Goal: Task Accomplishment & Management: Manage account settings

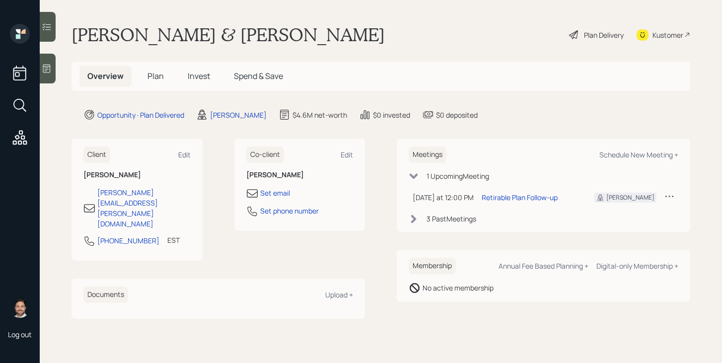
click at [158, 79] on span "Plan" at bounding box center [155, 76] width 16 height 11
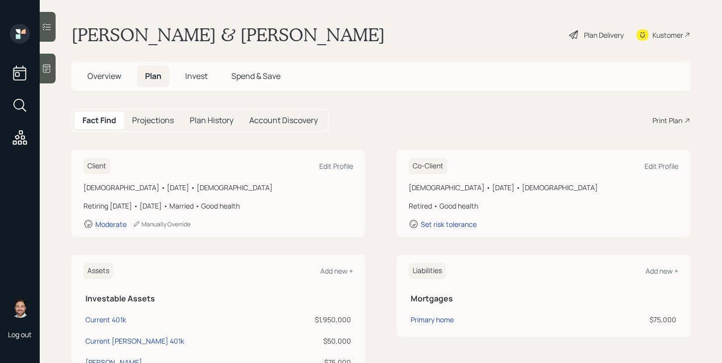
click at [196, 78] on span "Invest" at bounding box center [196, 76] width 22 height 11
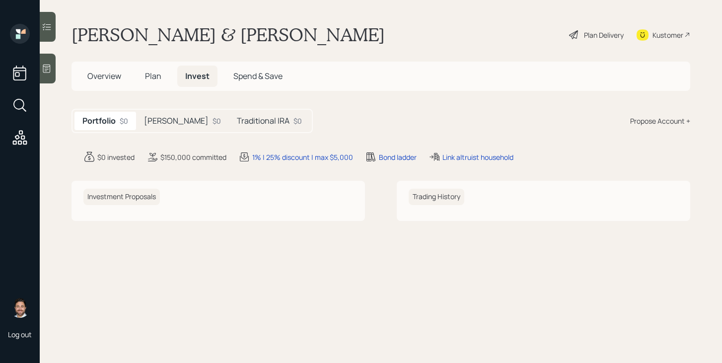
click at [213, 119] on div "$0" at bounding box center [217, 121] width 8 height 10
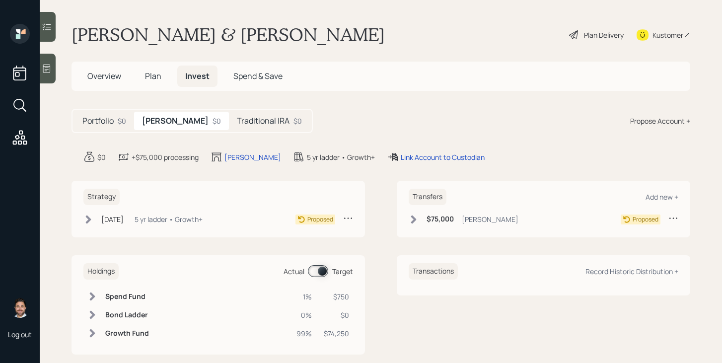
click at [237, 120] on h5 "Traditional IRA" at bounding box center [263, 120] width 53 height 9
click at [584, 31] on div "Plan Delivery" at bounding box center [604, 35] width 40 height 10
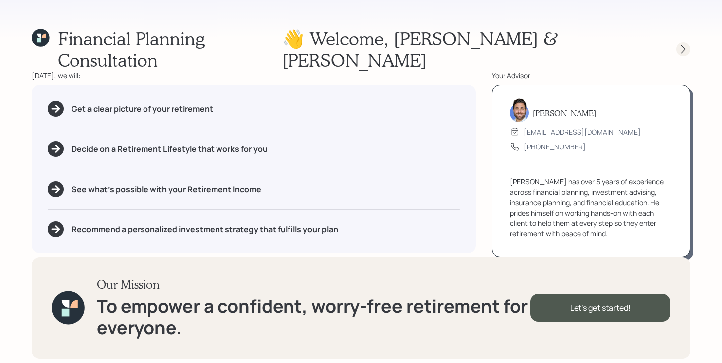
click at [685, 44] on icon at bounding box center [683, 49] width 10 height 10
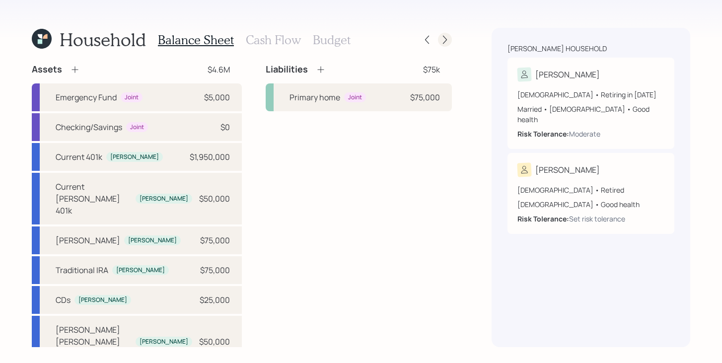
click at [448, 40] on icon at bounding box center [445, 40] width 10 height 10
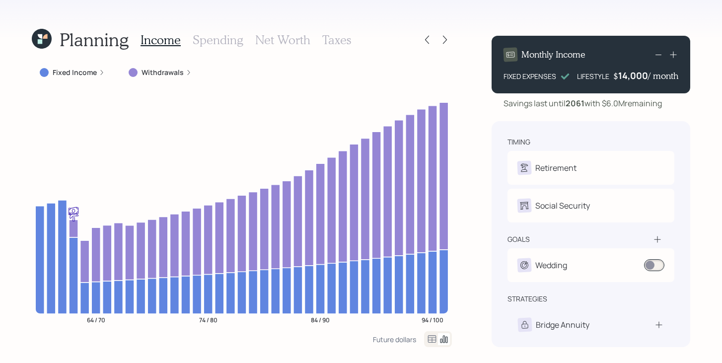
click at [90, 83] on div "Fixed Income Withdrawals 64 / 70 74 / 80 84 / 90 94 / 100" at bounding box center [242, 198] width 420 height 268
click at [90, 76] on label "Fixed Income" at bounding box center [75, 73] width 44 height 10
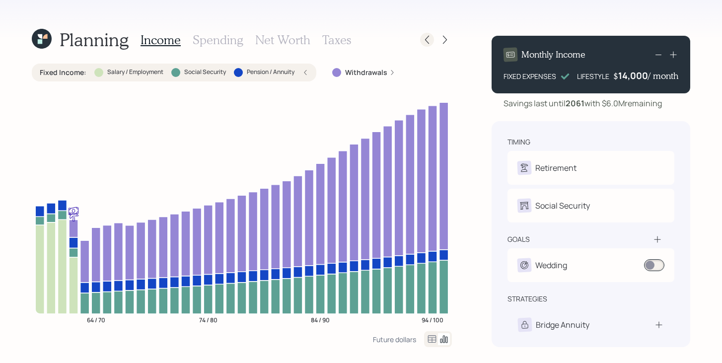
click at [424, 39] on icon at bounding box center [427, 40] width 10 height 10
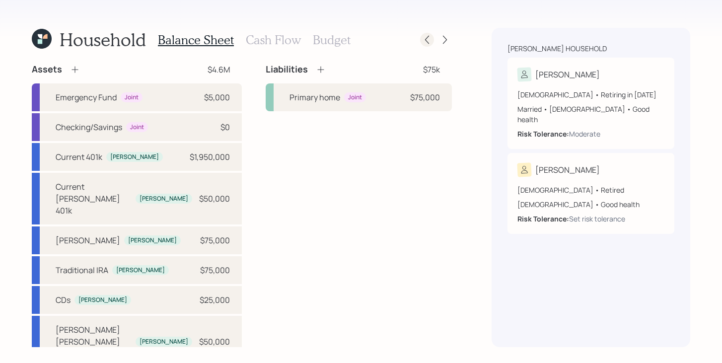
click at [424, 38] on icon at bounding box center [427, 40] width 10 height 10
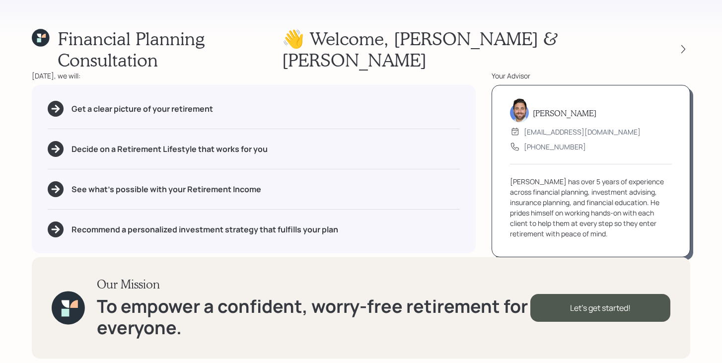
click at [49, 35] on icon at bounding box center [41, 38] width 18 height 18
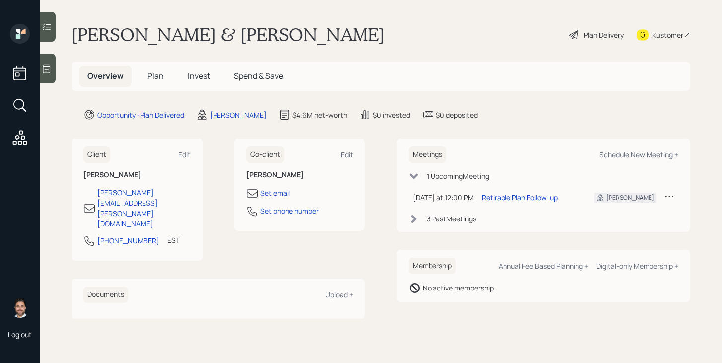
click at [157, 72] on span "Plan" at bounding box center [155, 76] width 16 height 11
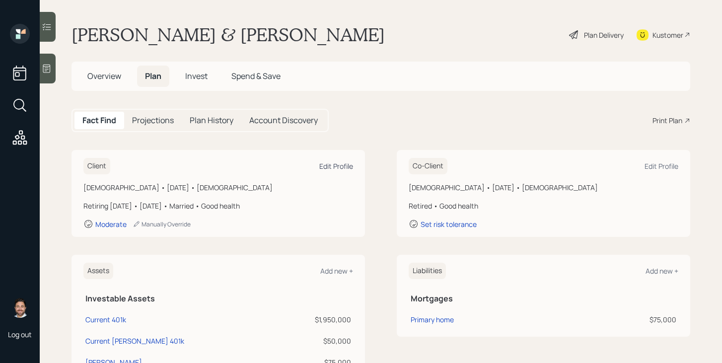
click at [337, 164] on div "Edit Profile" at bounding box center [336, 165] width 34 height 9
select select "8"
select select "female"
select select "good"
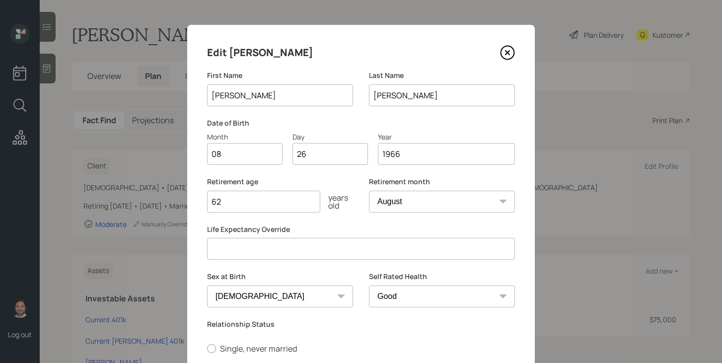
click at [507, 55] on icon at bounding box center [507, 52] width 15 height 15
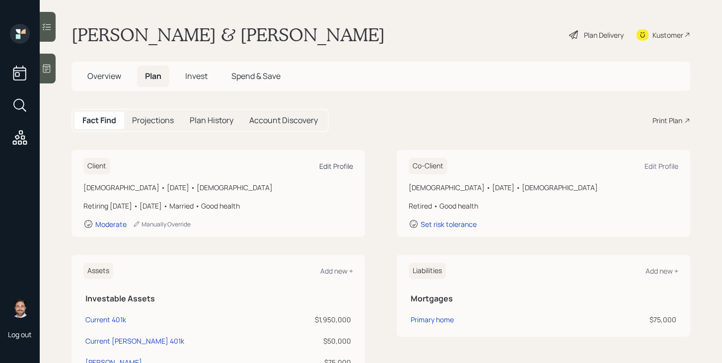
click at [327, 169] on div "Edit Profile" at bounding box center [336, 165] width 34 height 9
select select "8"
select select "female"
select select "good"
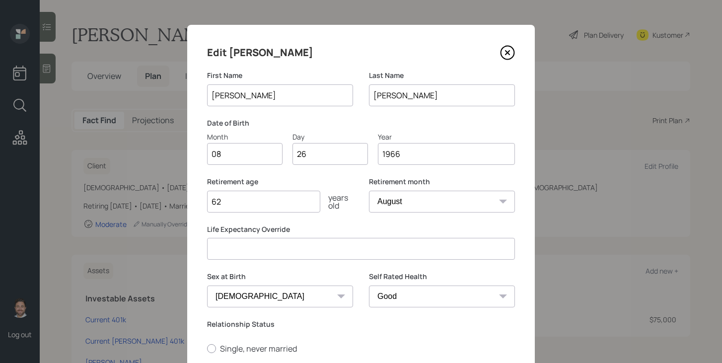
click at [267, 199] on input "62" at bounding box center [263, 202] width 113 height 22
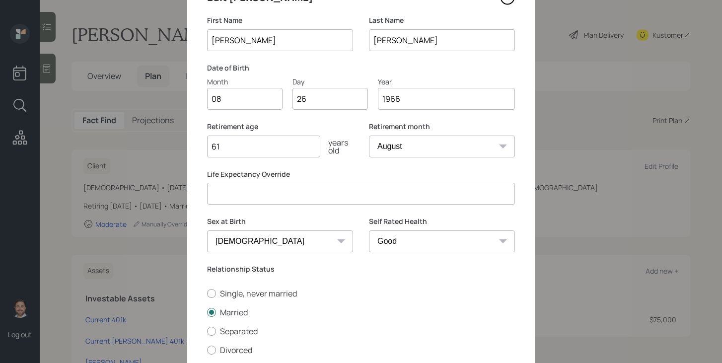
scroll to position [145, 0]
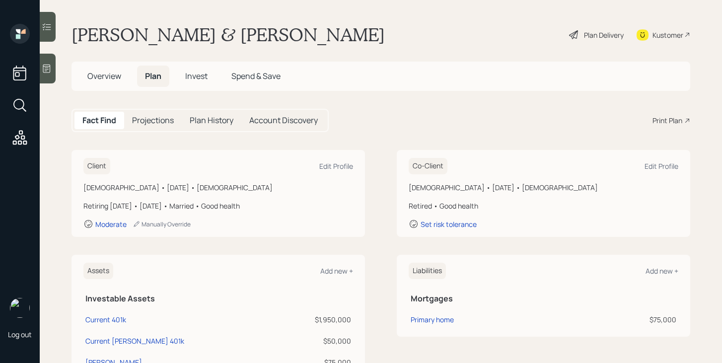
click at [577, 36] on icon at bounding box center [574, 35] width 12 height 12
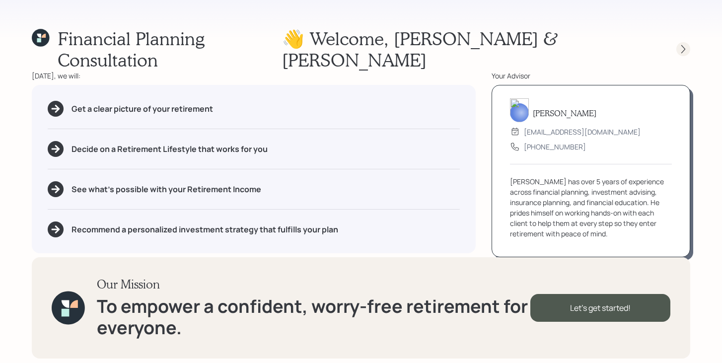
click at [683, 44] on icon at bounding box center [683, 49] width 10 height 10
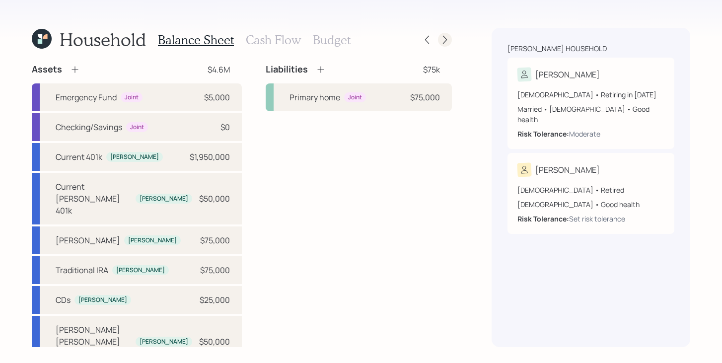
click at [447, 41] on icon at bounding box center [445, 40] width 10 height 10
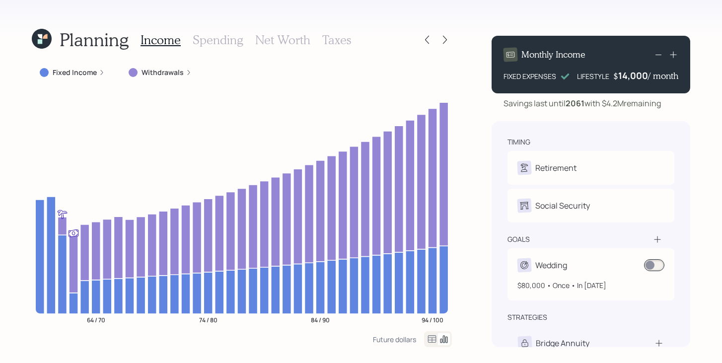
click at [594, 258] on div "Wedding" at bounding box center [590, 265] width 147 height 14
select select "0"
select select "2027"
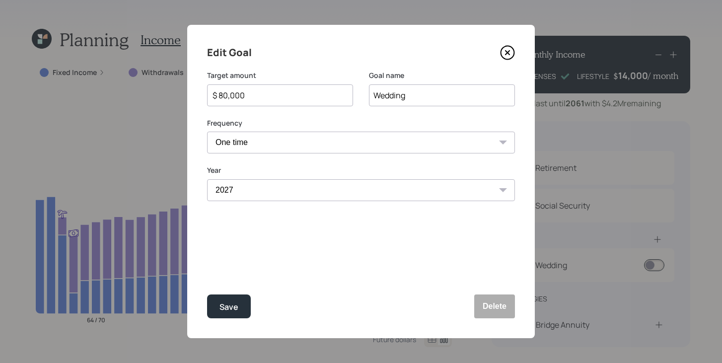
click at [513, 53] on icon at bounding box center [507, 52] width 15 height 15
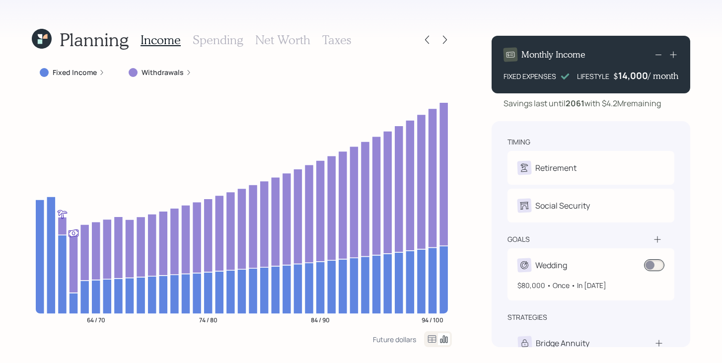
click at [662, 266] on span at bounding box center [654, 265] width 20 height 12
click at [656, 268] on span at bounding box center [654, 265] width 20 height 12
click at [659, 269] on span at bounding box center [654, 265] width 20 height 12
click at [83, 72] on label "Fixed Income" at bounding box center [75, 73] width 44 height 10
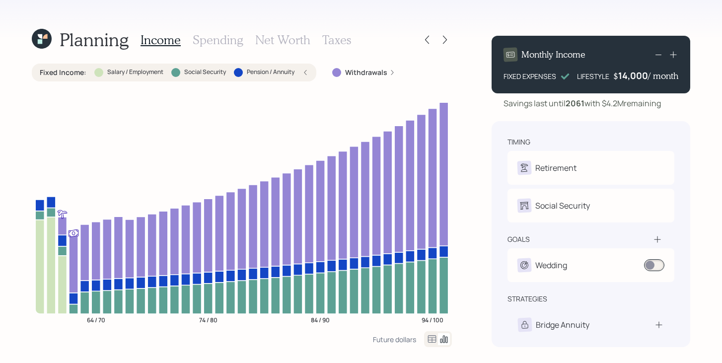
click at [86, 72] on div "Fixed Income : Salary / Employment Social Security Pension / Annuity" at bounding box center [174, 73] width 269 height 10
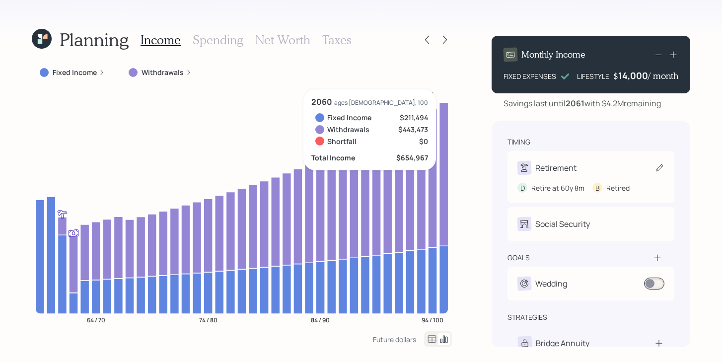
click at [571, 160] on div "Retirement D Retire at 60y 8m B Retired" at bounding box center [590, 177] width 167 height 52
select select "8"
select select "11"
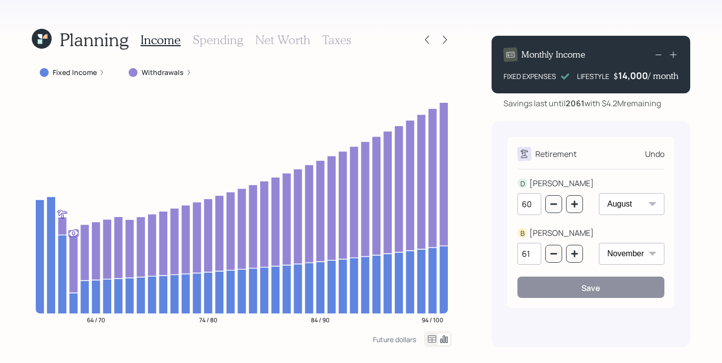
click at [49, 37] on icon at bounding box center [42, 39] width 20 height 20
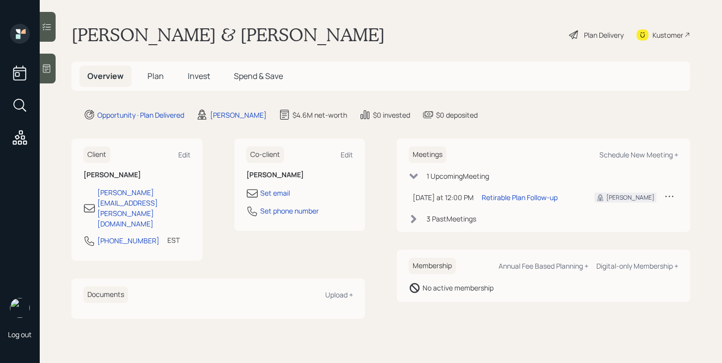
click at [155, 80] on span "Plan" at bounding box center [155, 76] width 16 height 11
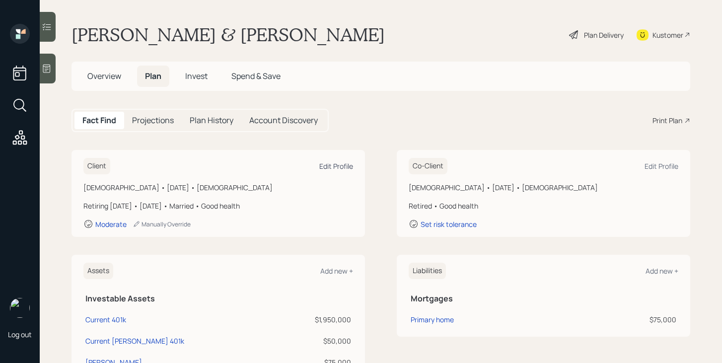
click at [336, 167] on div "Edit Profile" at bounding box center [336, 165] width 34 height 9
select select "8"
select select "female"
select select "good"
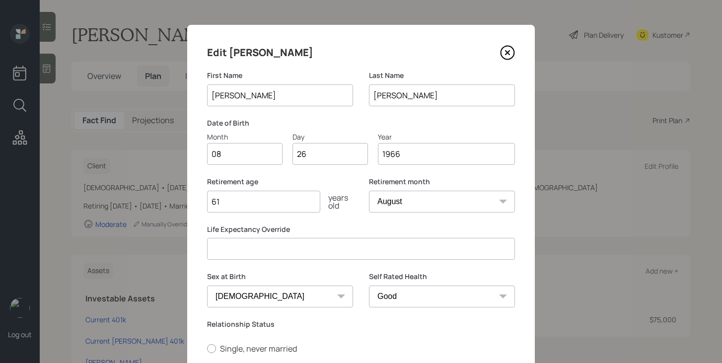
click at [421, 200] on select "January February March April May June July August September October November De…" at bounding box center [442, 202] width 146 height 22
select select "2"
click at [369, 191] on select "January February March April May June July August September October November De…" at bounding box center [442, 202] width 146 height 22
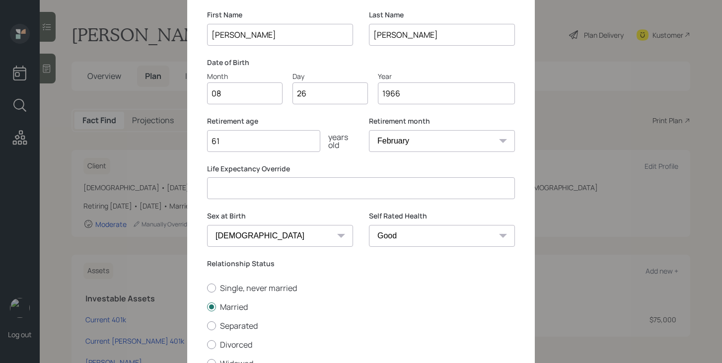
scroll to position [145, 0]
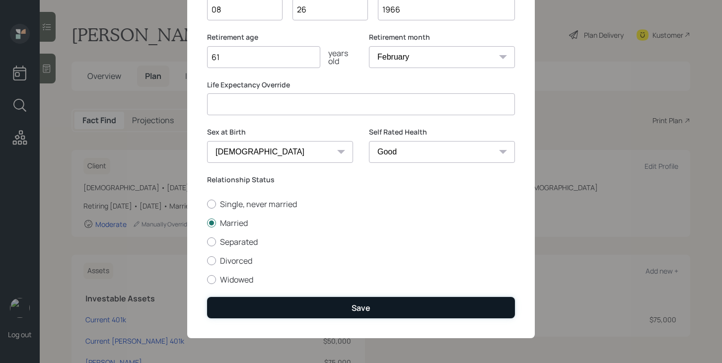
click at [298, 306] on button "Save" at bounding box center [361, 307] width 308 height 21
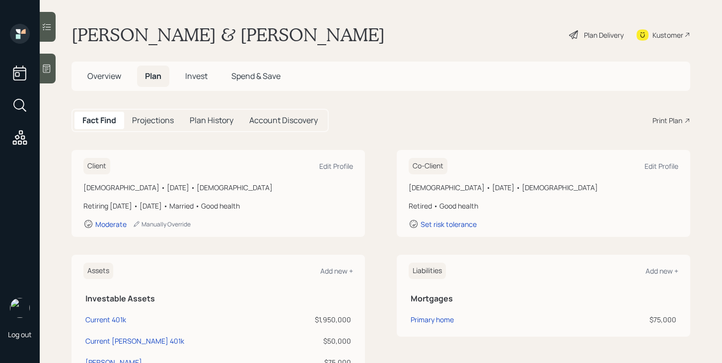
click at [607, 37] on div "Plan Delivery" at bounding box center [604, 35] width 40 height 10
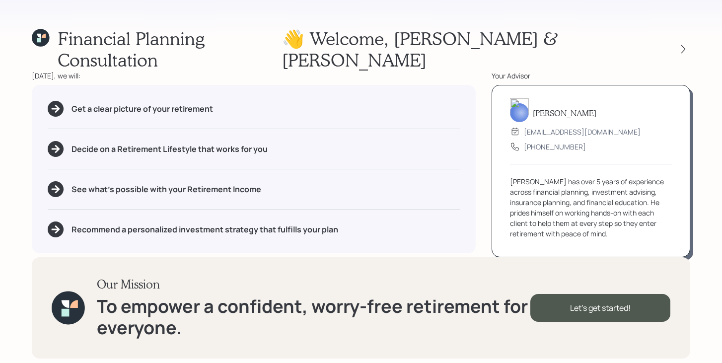
click at [693, 40] on div "Financial Planning Consultation 👋 Welcome , Denise & Brian Today, we will: Get …" at bounding box center [361, 181] width 722 height 363
click at [684, 44] on icon at bounding box center [683, 49] width 10 height 10
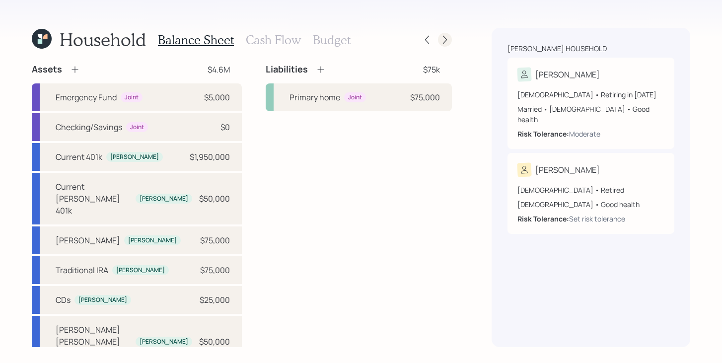
click at [440, 38] on icon at bounding box center [445, 40] width 10 height 10
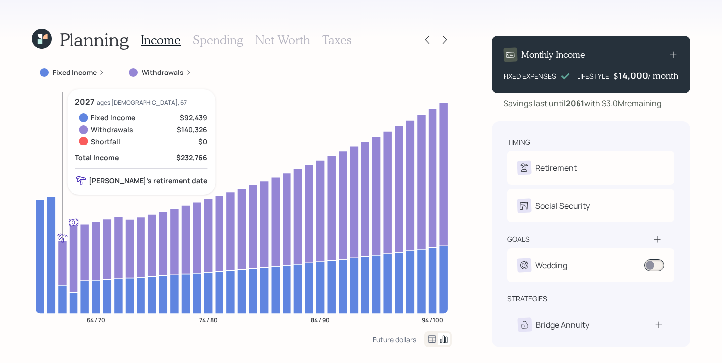
click at [63, 260] on icon at bounding box center [62, 263] width 9 height 44
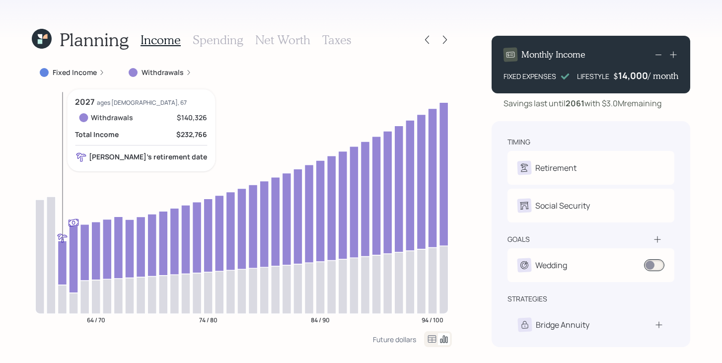
click at [61, 263] on icon at bounding box center [62, 263] width 9 height 44
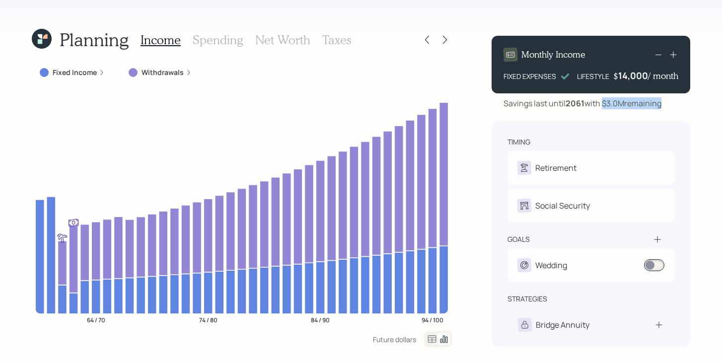
drag, startPoint x: 606, startPoint y: 104, endPoint x: 659, endPoint y: 102, distance: 53.2
click at [659, 102] on div "Savings last until [DATE] with $3.0M remaining" at bounding box center [583, 103] width 158 height 12
click at [675, 111] on div "Monthly Income FIXED EXPENSES LIFESTYLE $ 14,000 / month Savings last until [DA…" at bounding box center [591, 187] width 199 height 319
click at [272, 39] on h3 "Net Worth" at bounding box center [282, 40] width 55 height 14
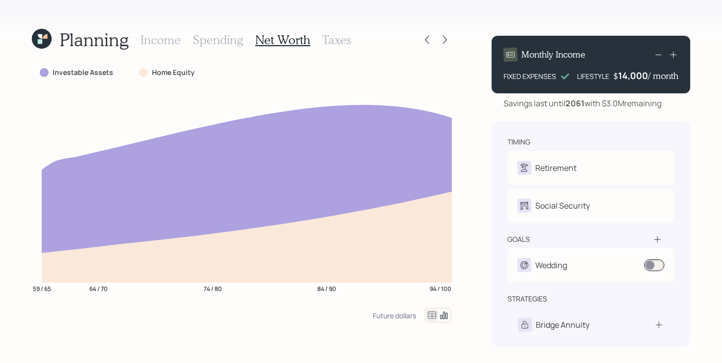
click at [154, 38] on h3 "Income" at bounding box center [161, 40] width 40 height 14
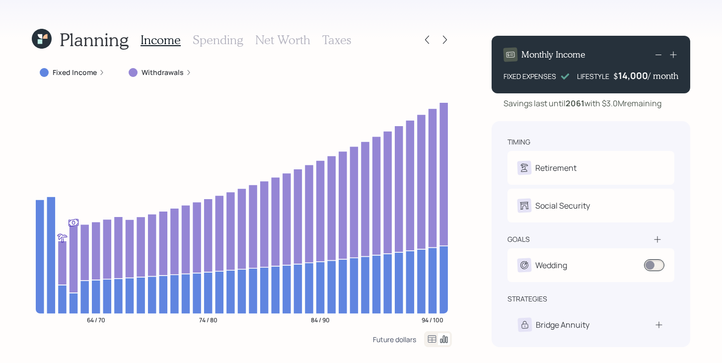
click at [407, 342] on div "Future dollars" at bounding box center [394, 339] width 43 height 9
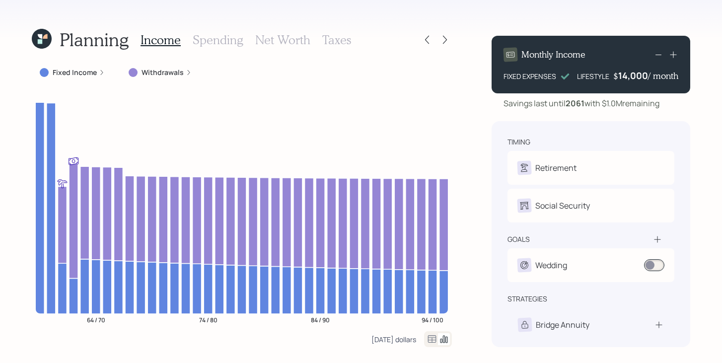
click at [406, 341] on div "[DATE] dollars" at bounding box center [393, 339] width 45 height 9
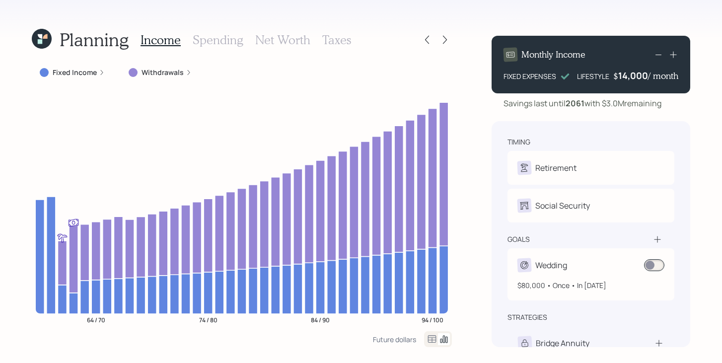
click at [657, 266] on span at bounding box center [654, 265] width 20 height 12
click at [593, 256] on div "Wedding $80,000 • Once • In [DATE]" at bounding box center [590, 274] width 167 height 52
select select "0"
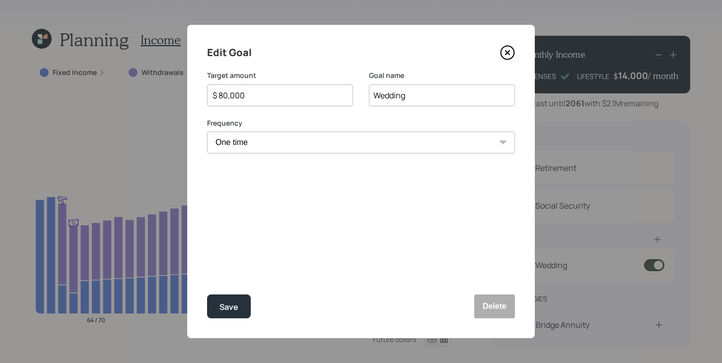
select select "2027"
click at [507, 52] on icon at bounding box center [508, 53] width 4 height 4
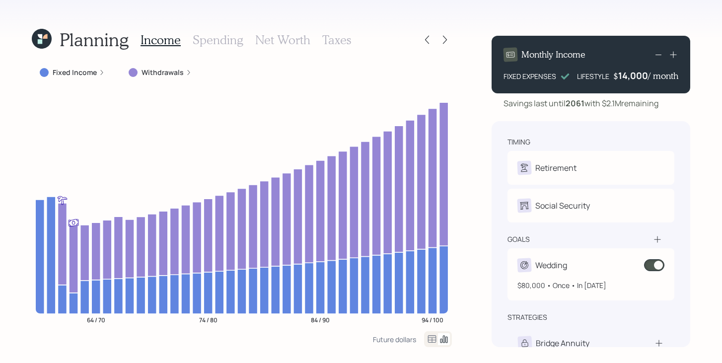
click at [655, 269] on span at bounding box center [654, 265] width 20 height 12
click at [656, 260] on span at bounding box center [654, 265] width 20 height 12
click at [211, 39] on h3 "Spending" at bounding box center [218, 40] width 51 height 14
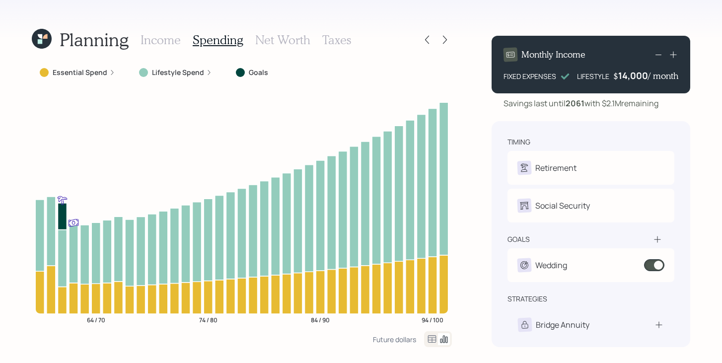
click at [93, 73] on label "Essential Spend" at bounding box center [80, 73] width 55 height 10
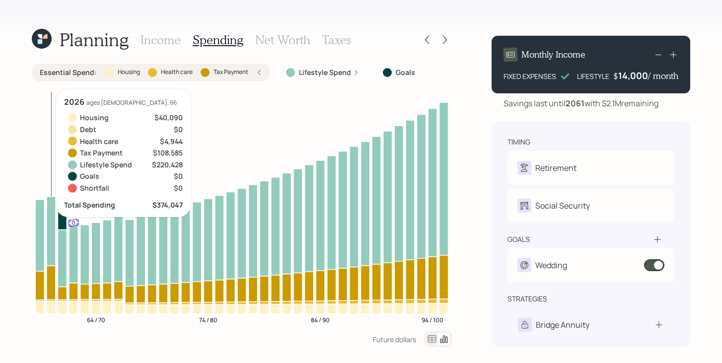
click at [47, 299] on icon at bounding box center [51, 283] width 9 height 34
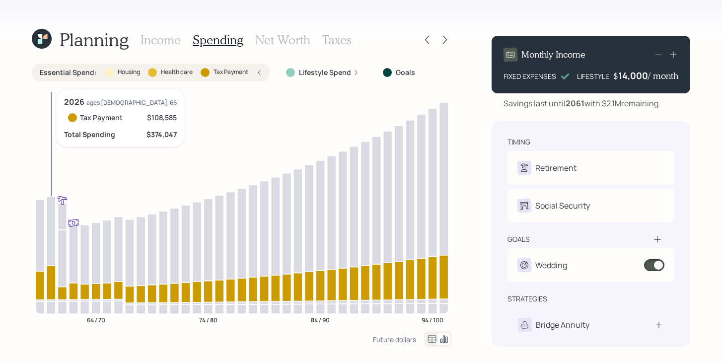
click at [47, 300] on icon at bounding box center [51, 299] width 9 height 1
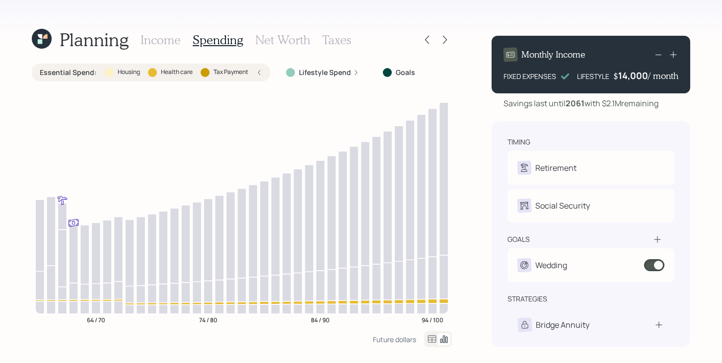
click at [173, 71] on label "Health care" at bounding box center [177, 72] width 32 height 8
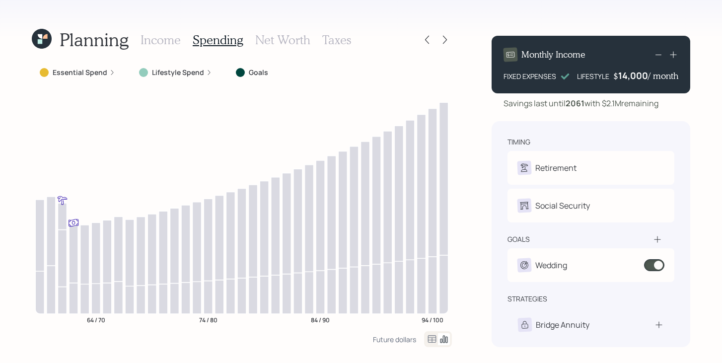
click at [168, 41] on h3 "Income" at bounding box center [161, 40] width 40 height 14
